Goal: Transaction & Acquisition: Book appointment/travel/reservation

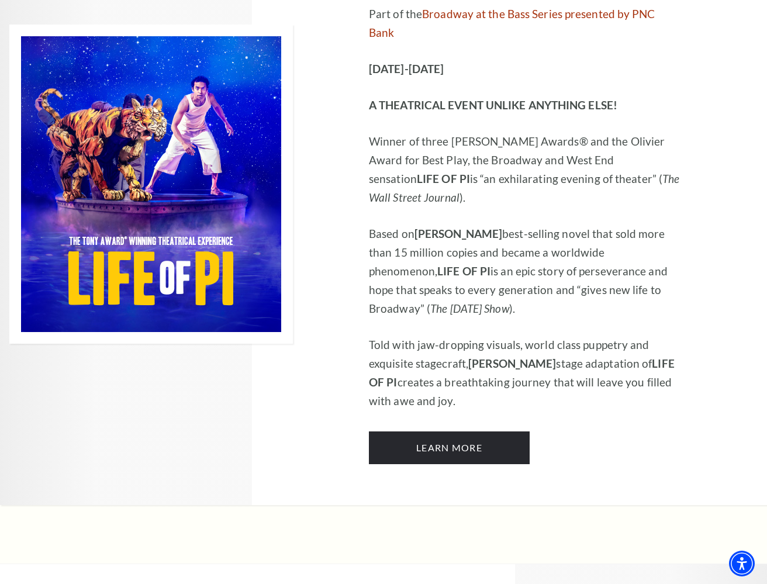
scroll to position [712, 0]
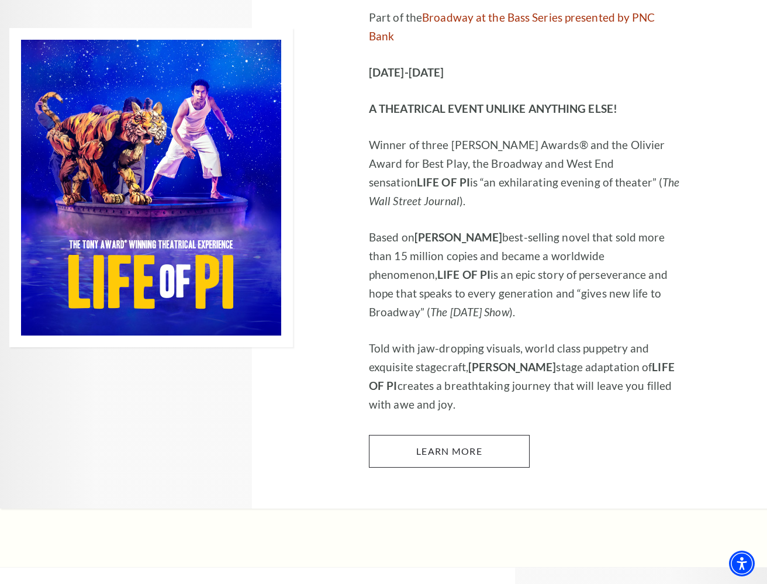
click at [420, 435] on link "Learn More" at bounding box center [449, 451] width 161 height 33
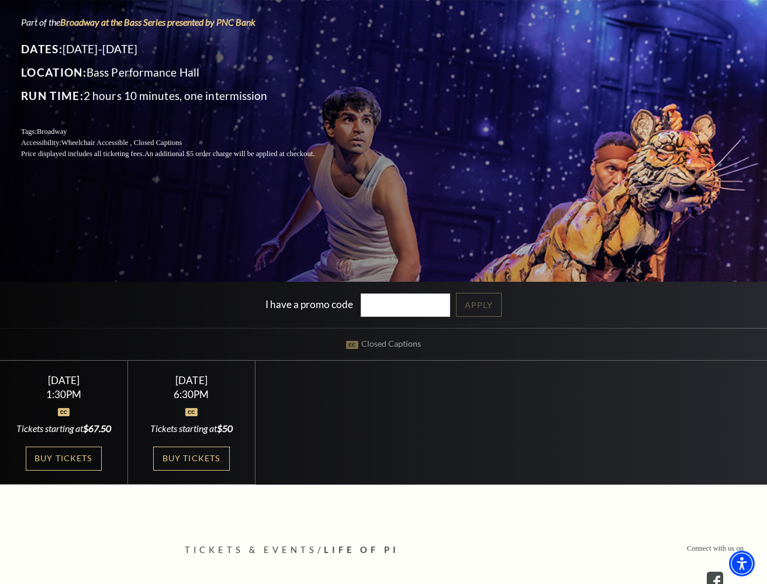
scroll to position [181, 0]
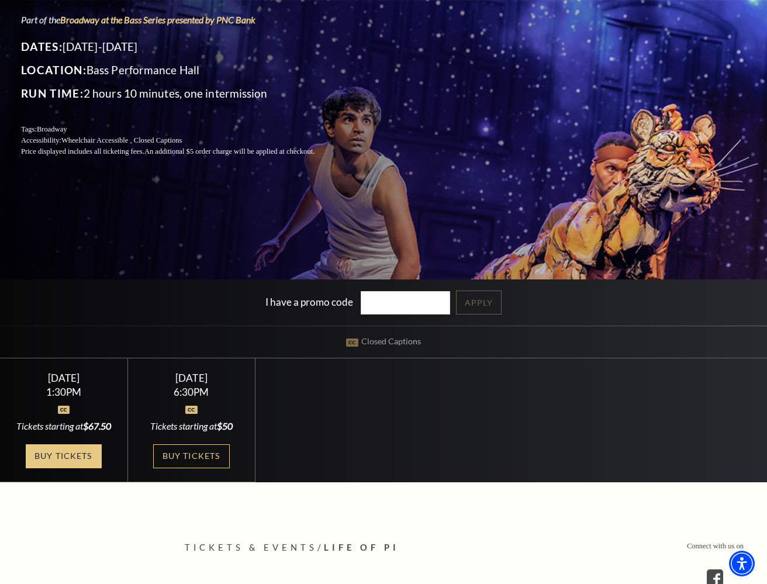
click at [65, 466] on link "Buy Tickets" at bounding box center [64, 456] width 76 height 24
click at [192, 453] on link "Buy Tickets" at bounding box center [191, 456] width 76 height 24
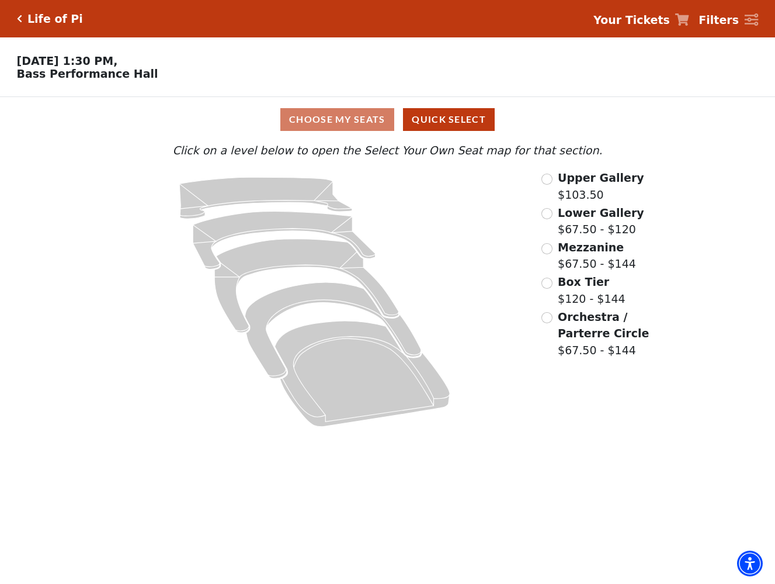
click at [552, 244] on input "Mezzanine$67.50 - $144\a" at bounding box center [547, 248] width 11 height 11
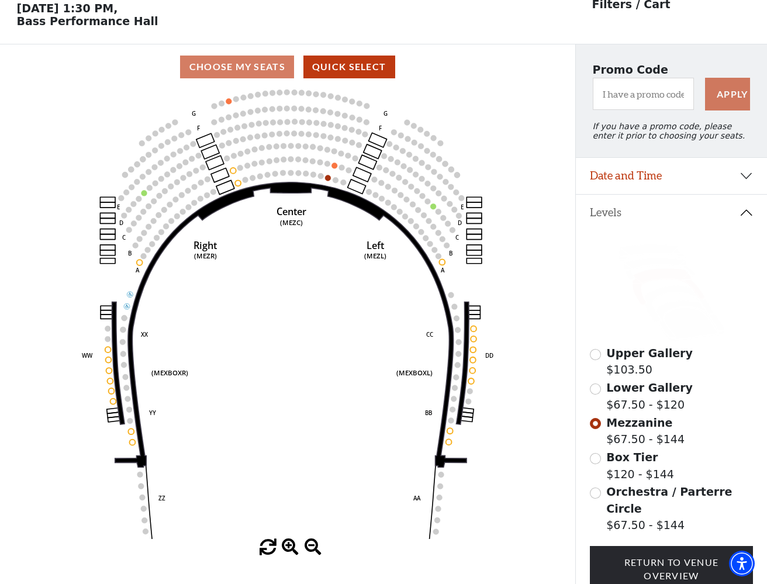
scroll to position [54, 0]
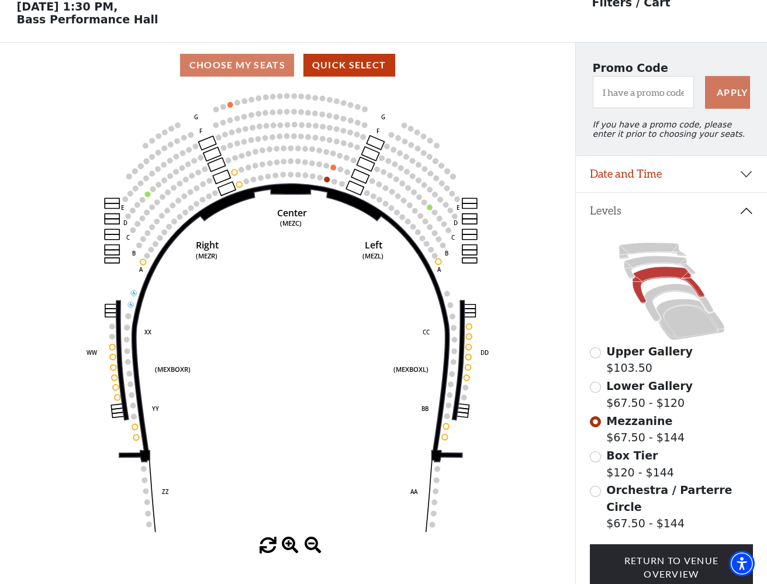
click at [595, 385] on input "Lower Gallery$67.50 - $120\a" at bounding box center [595, 387] width 11 height 11
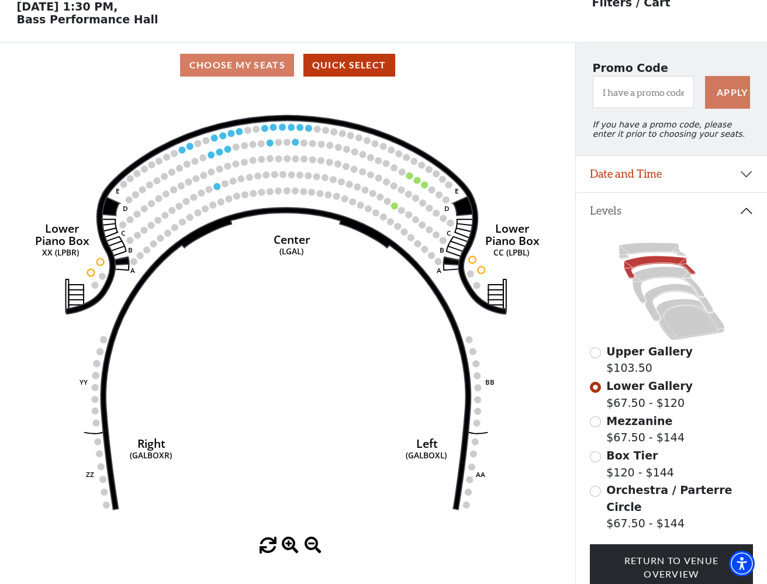
click at [597, 487] on input "Orchestra / Parterre Circle$67.50 - $144\a" at bounding box center [595, 491] width 11 height 11
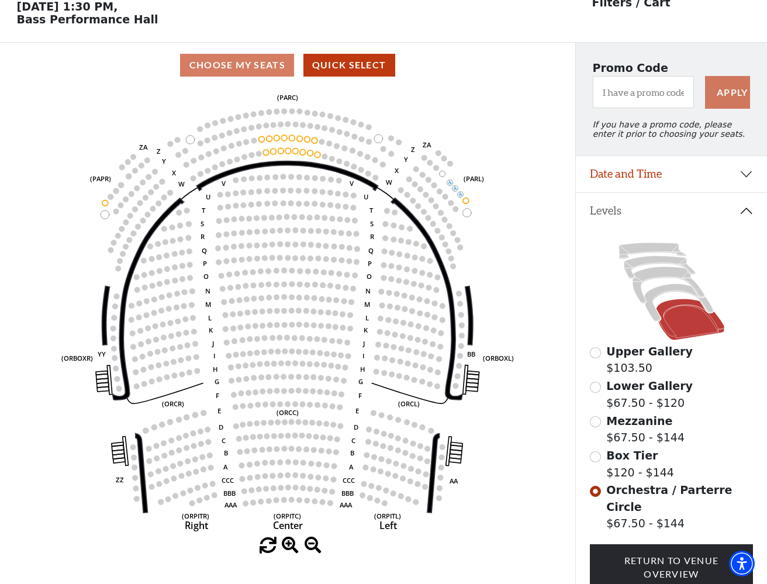
click at [594, 418] on input "Mezzanine$67.50 - $144\a" at bounding box center [595, 421] width 11 height 11
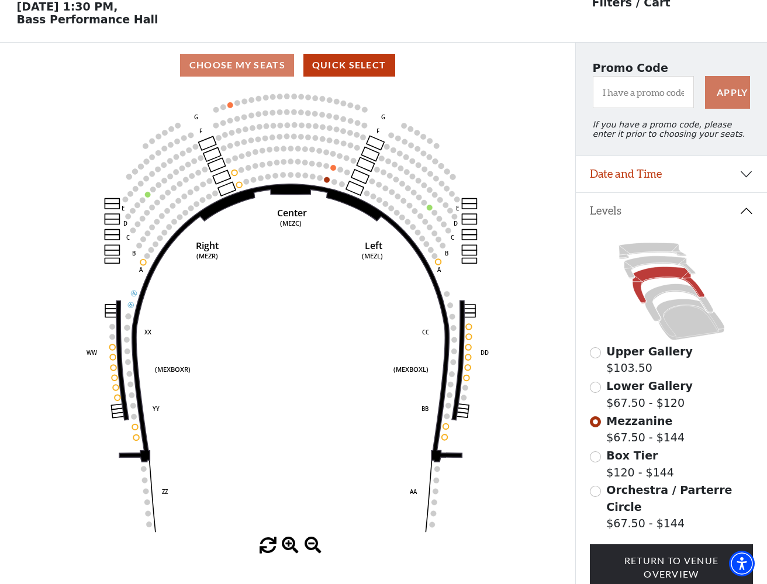
click at [596, 385] on input "Lower Gallery$67.50 - $120\a" at bounding box center [595, 387] width 11 height 11
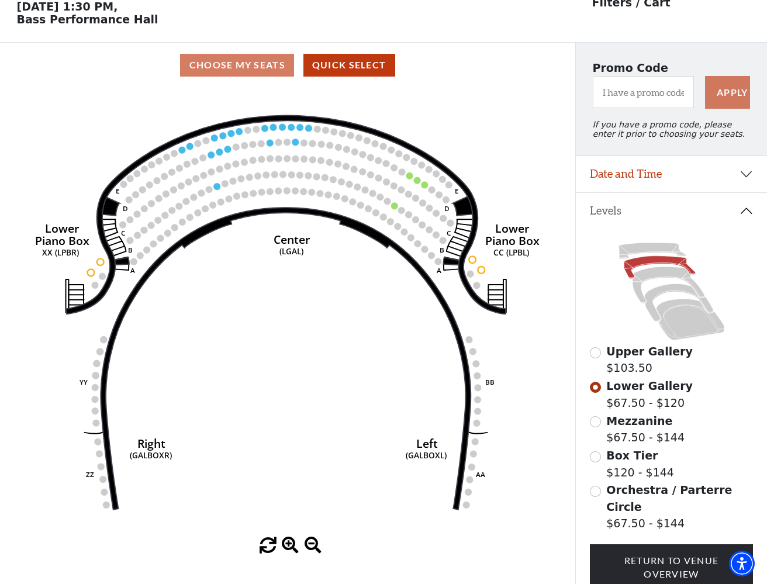
click at [596, 351] on input "Upper Gallery$103.50\a" at bounding box center [595, 352] width 11 height 11
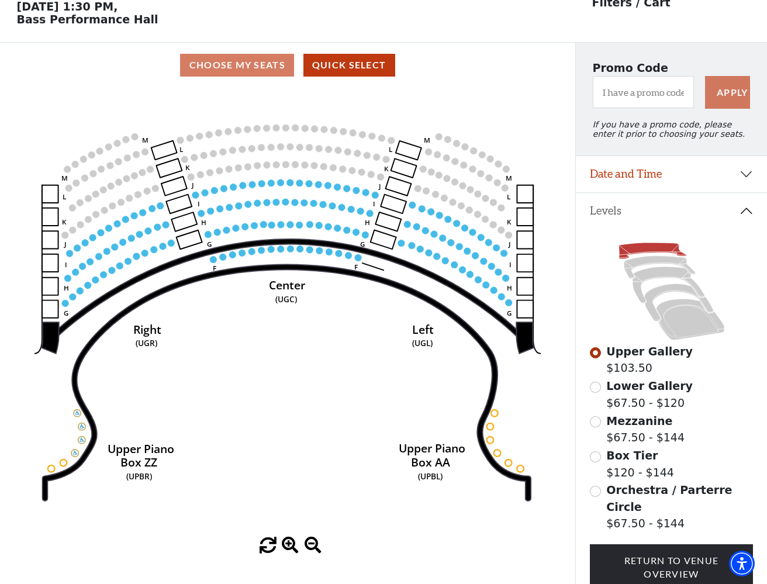
click at [597, 386] on input "Lower Gallery$67.50 - $120\a" at bounding box center [595, 387] width 11 height 11
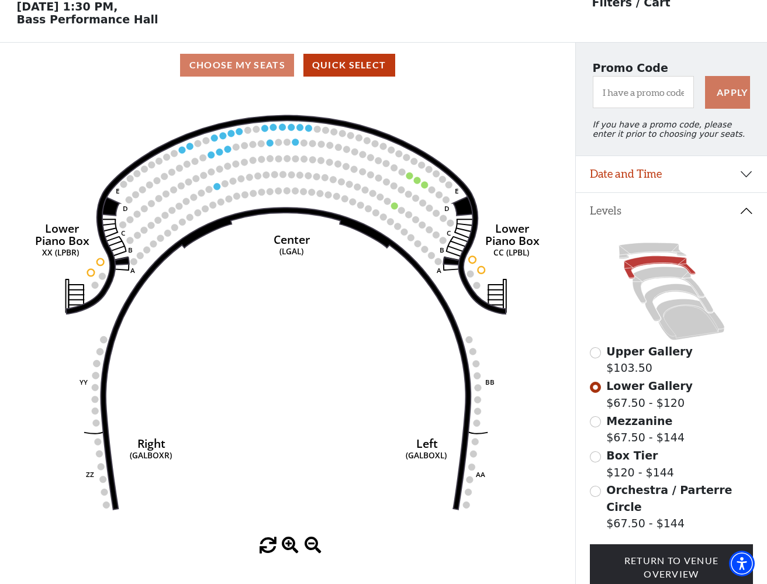
click at [594, 487] on input "Orchestra / Parterre Circle$67.50 - $144\a" at bounding box center [595, 491] width 11 height 11
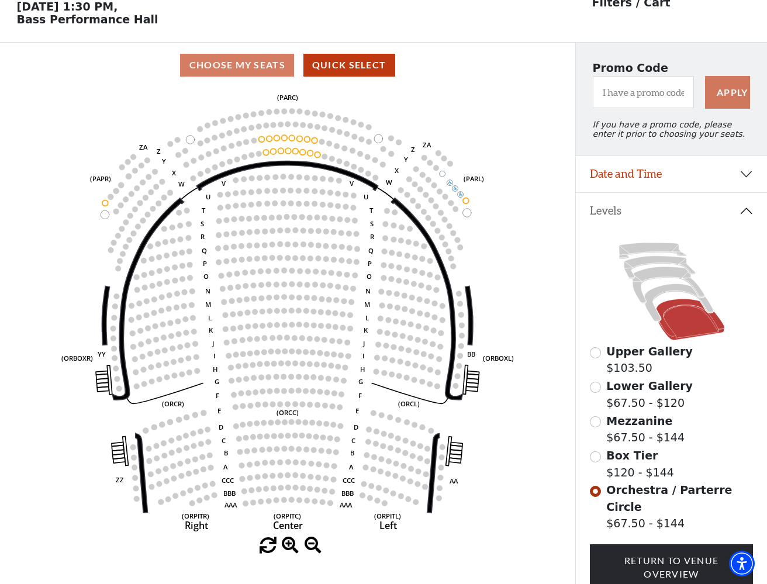
click at [595, 419] on input "Mezzanine$67.50 - $144\a" at bounding box center [595, 421] width 11 height 11
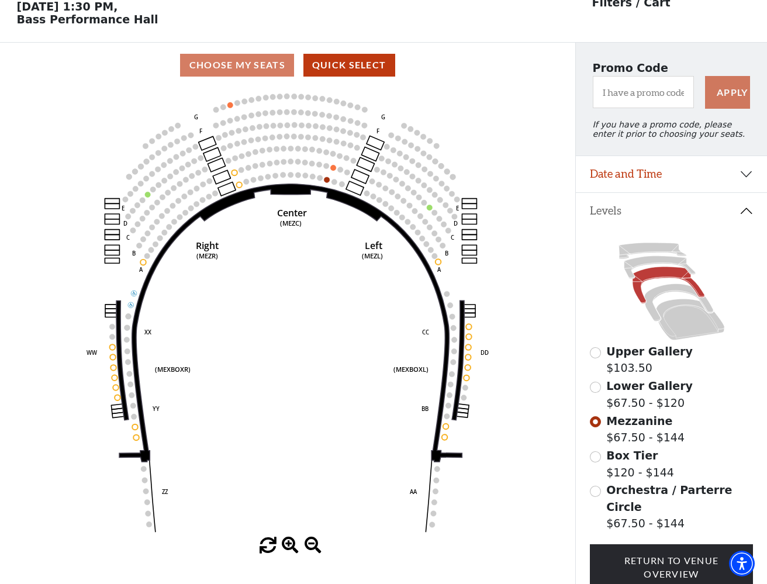
click at [595, 385] on input "Lower Gallery$67.50 - $120\a" at bounding box center [595, 387] width 11 height 11
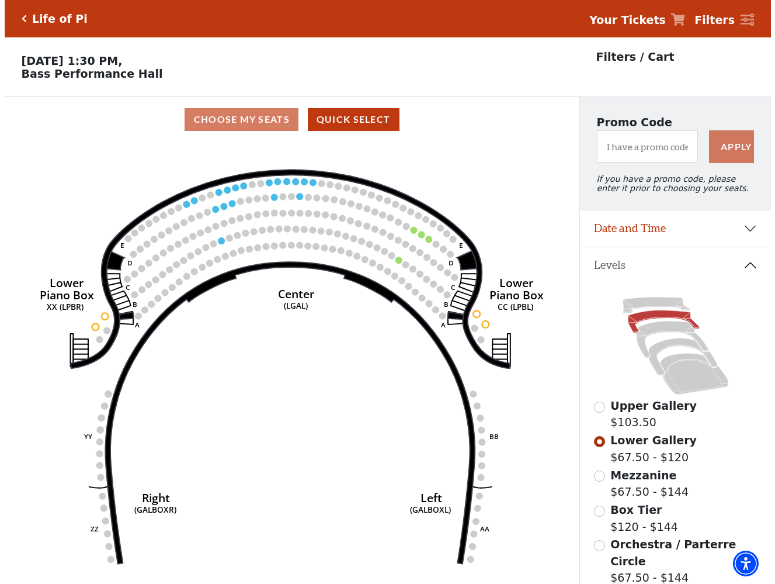
scroll to position [0, 0]
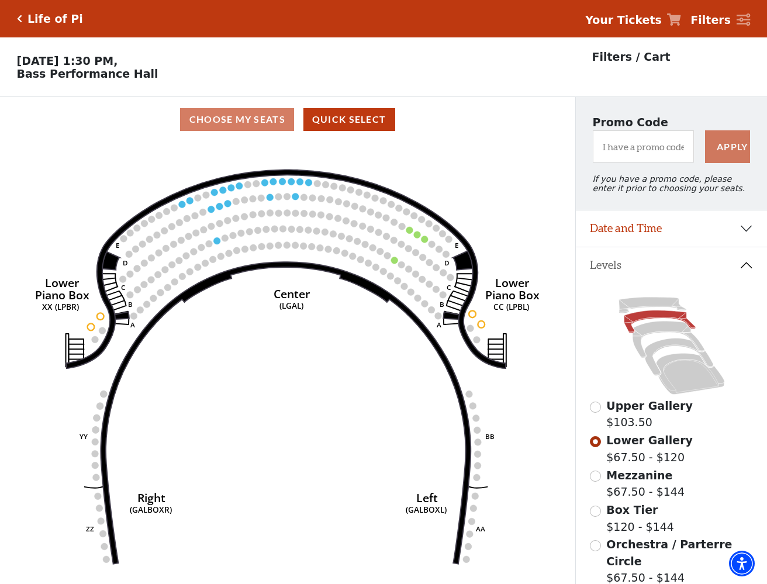
click at [18, 16] on icon "Click here to go back to filters" at bounding box center [19, 19] width 5 height 8
click at [597, 475] on input "Mezzanine$67.50 - $144\a" at bounding box center [595, 475] width 11 height 11
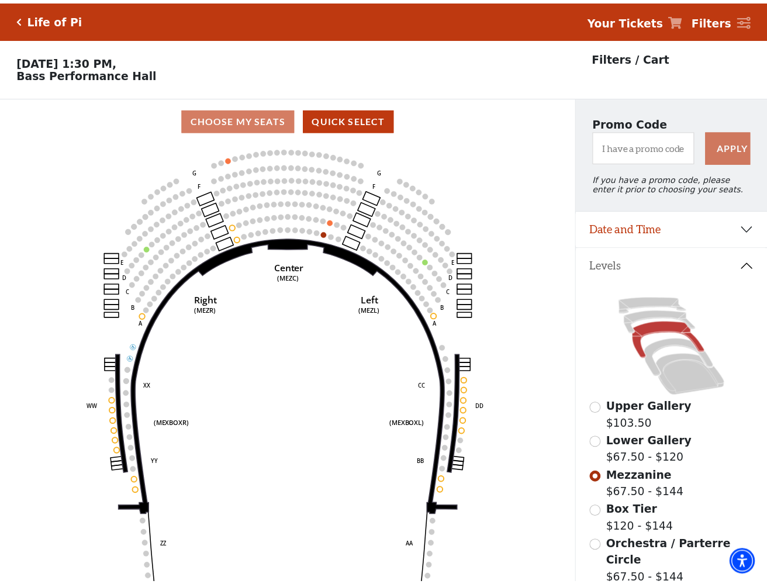
scroll to position [54, 0]
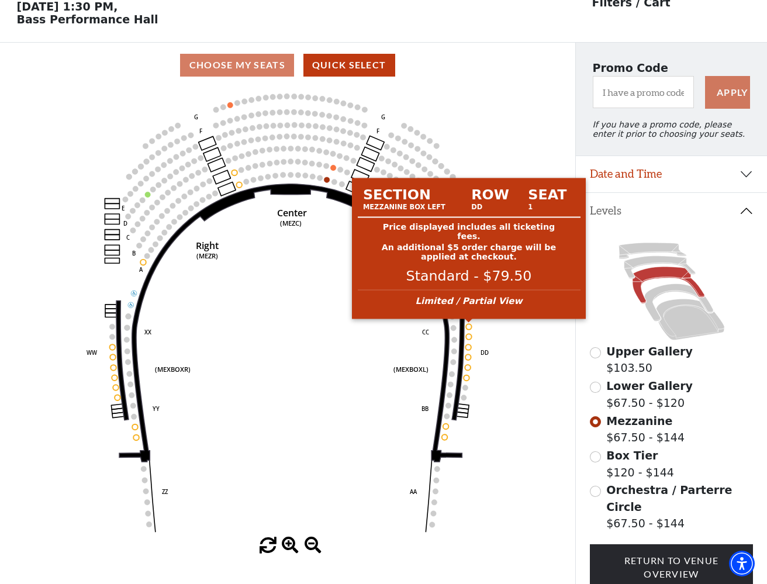
click at [468, 326] on circle at bounding box center [469, 327] width 6 height 6
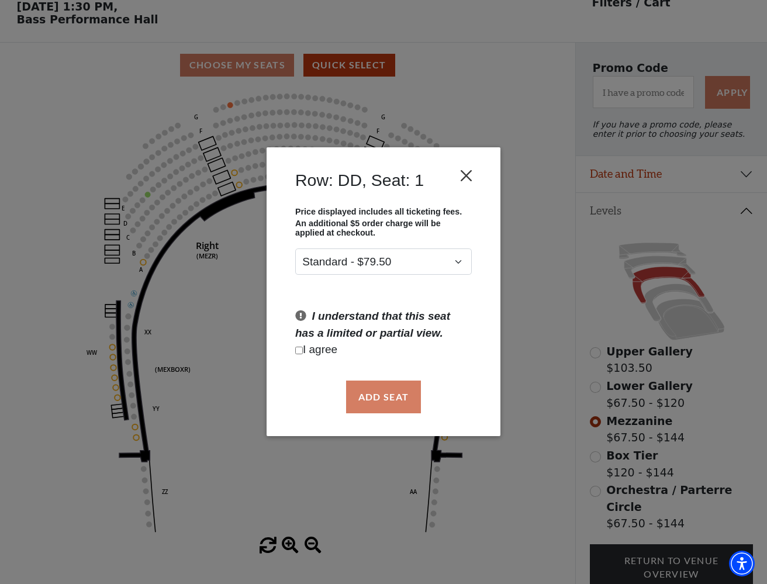
click at [465, 175] on button "Close" at bounding box center [466, 176] width 22 height 22
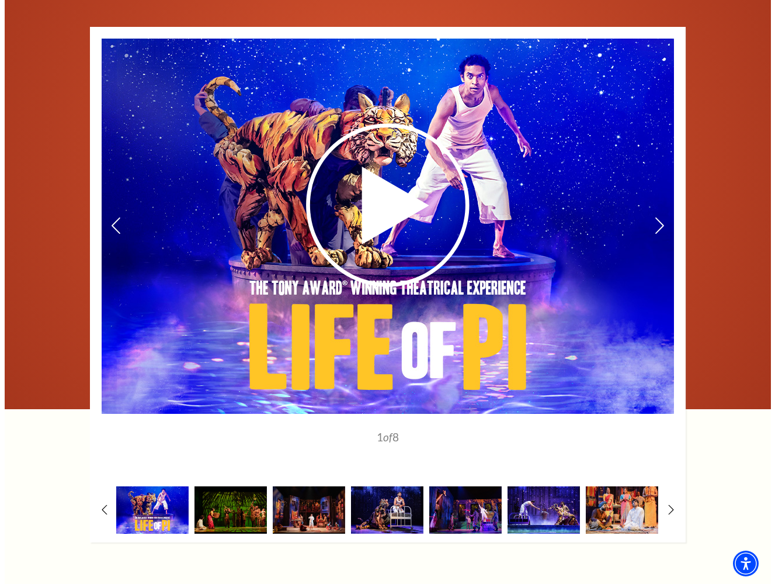
scroll to position [1716, 0]
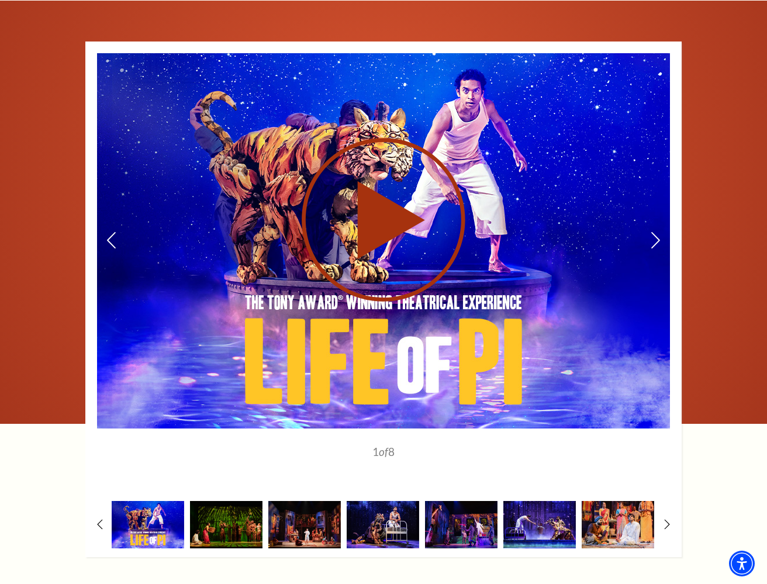
click at [374, 181] on use at bounding box center [384, 220] width 164 height 164
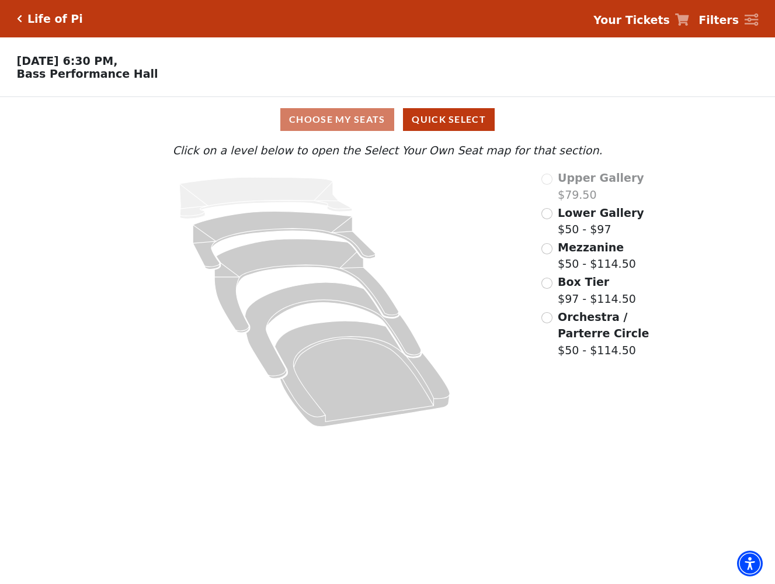
click at [547, 245] on input "Mezzanine$50 - $114.50\a" at bounding box center [547, 248] width 11 height 11
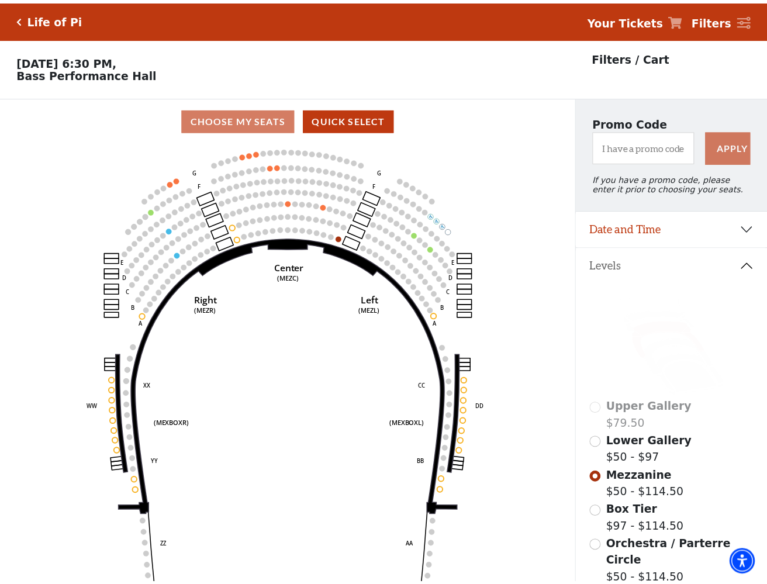
scroll to position [54, 0]
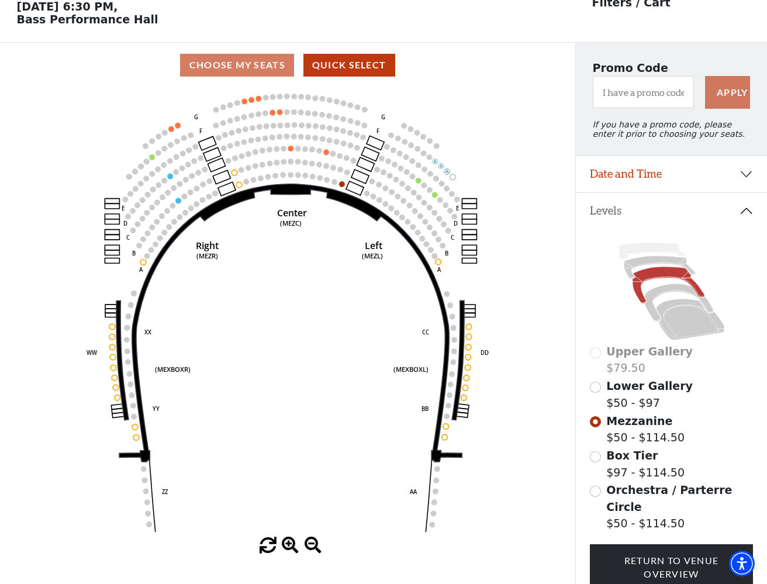
click at [595, 385] on input "Lower Gallery$50 - $97\a" at bounding box center [595, 387] width 11 height 11
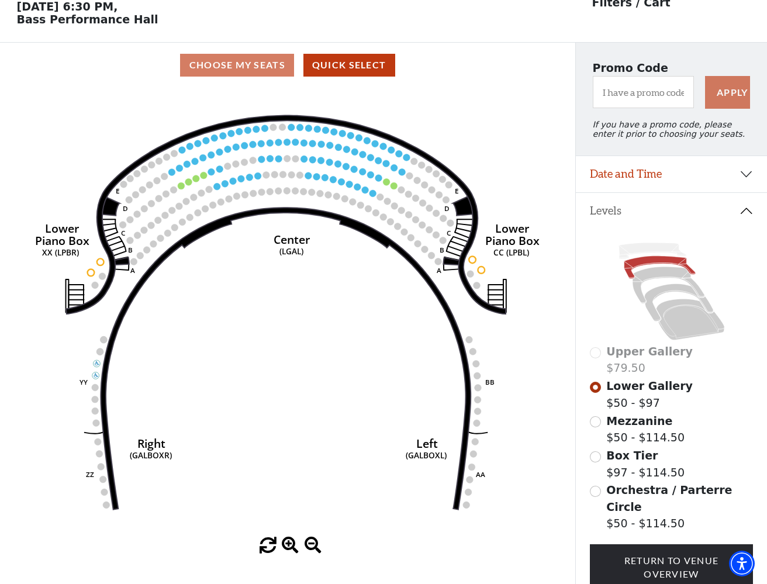
click at [594, 487] on input "Orchestra / Parterre Circle$50 - $114.50\a" at bounding box center [595, 491] width 11 height 11
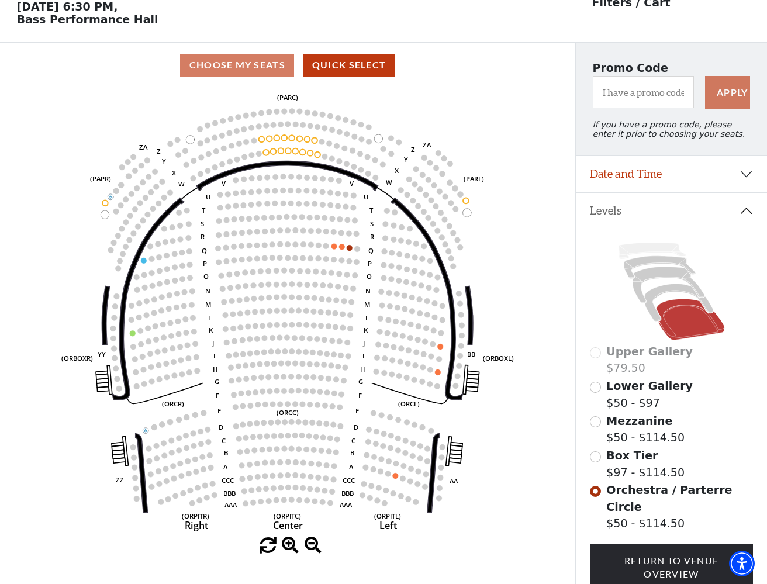
click at [46, 405] on icon "Left (ORPITL) Right (ORPITR) Center (ORPITC) ZZ AA YY BB ZA ZA (ORCL) (ORCR) (O…" at bounding box center [288, 312] width 518 height 449
click at [595, 352] on div "Upper Gallery $79.50" at bounding box center [672, 359] width 164 height 33
click at [594, 386] on input "Lower Gallery$50 - $97\a" at bounding box center [595, 387] width 11 height 11
